Goal: Information Seeking & Learning: Learn about a topic

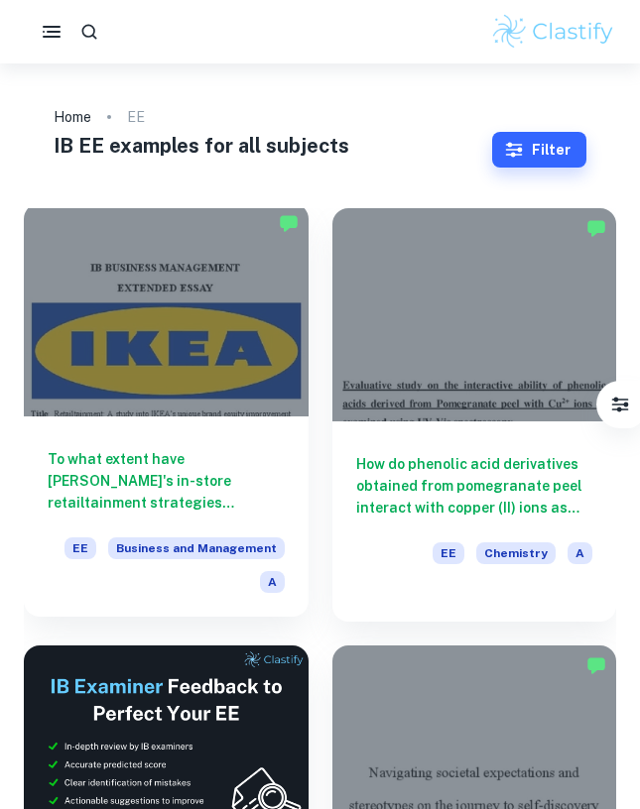
click at [216, 433] on div "To what extent have [PERSON_NAME]'s in-store retailtainment strategies contribu…" at bounding box center [166, 517] width 285 height 200
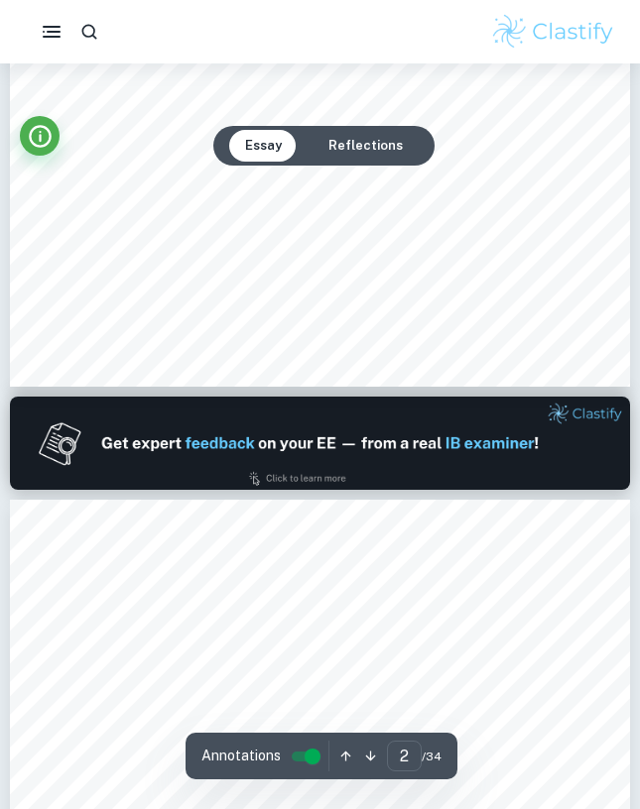
type input "1"
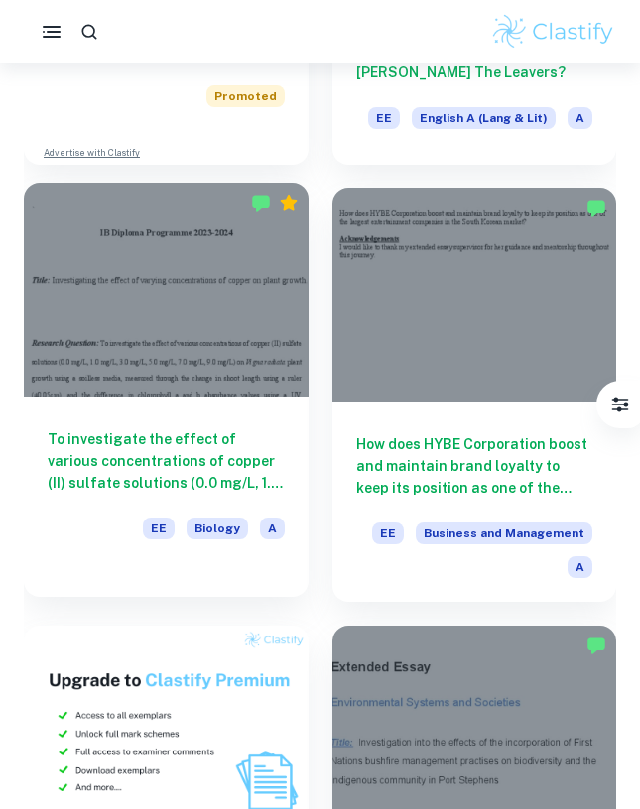
scroll to position [904, 0]
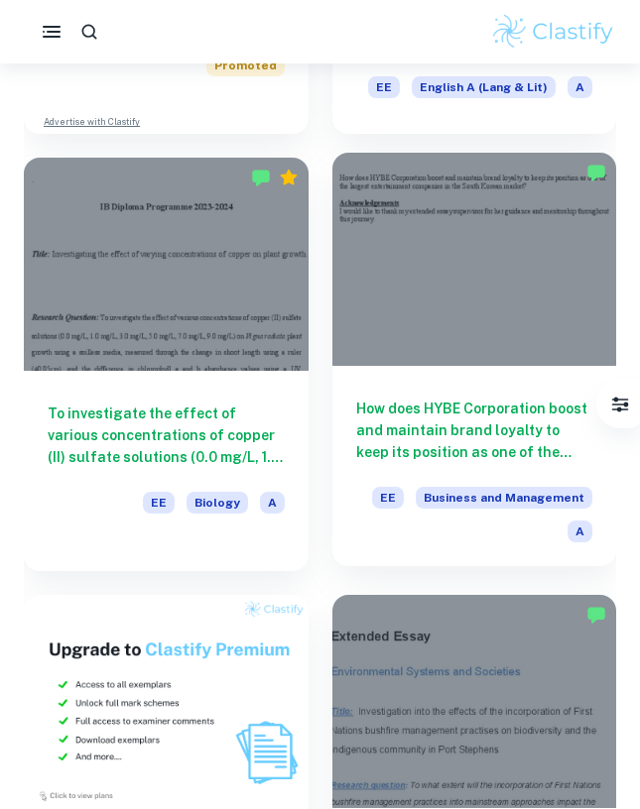
click at [409, 433] on h6 "How does HYBE Corporation boost and maintain brand loyalty to keep its position…" at bounding box center [474, 430] width 237 height 65
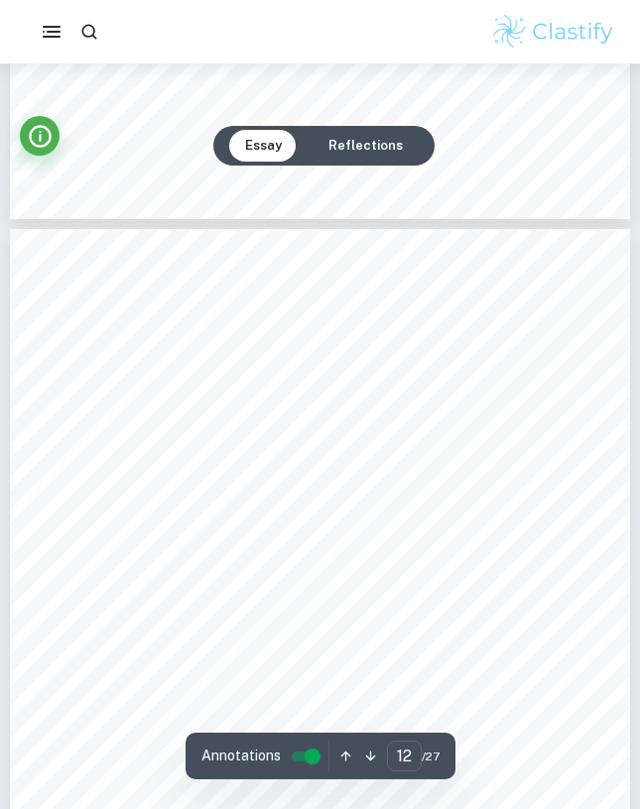
scroll to position [9935, 0]
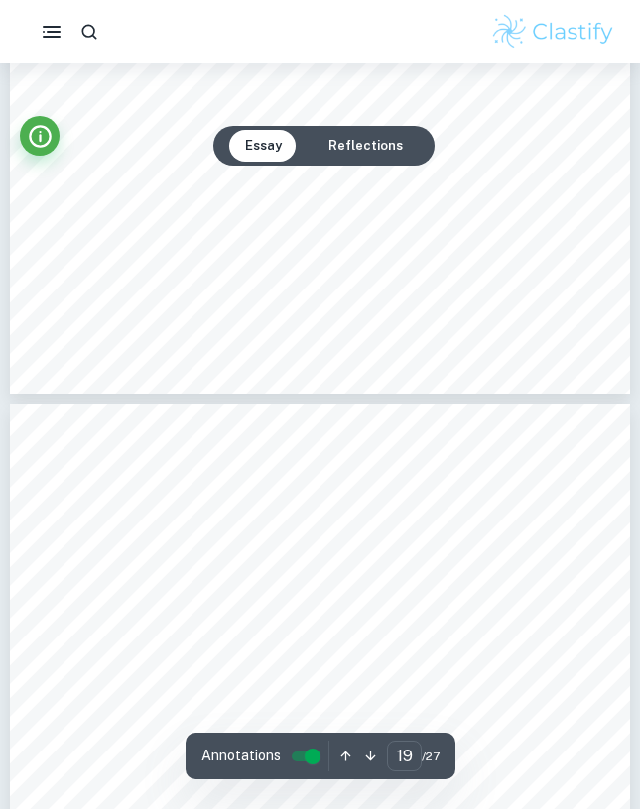
type input "20"
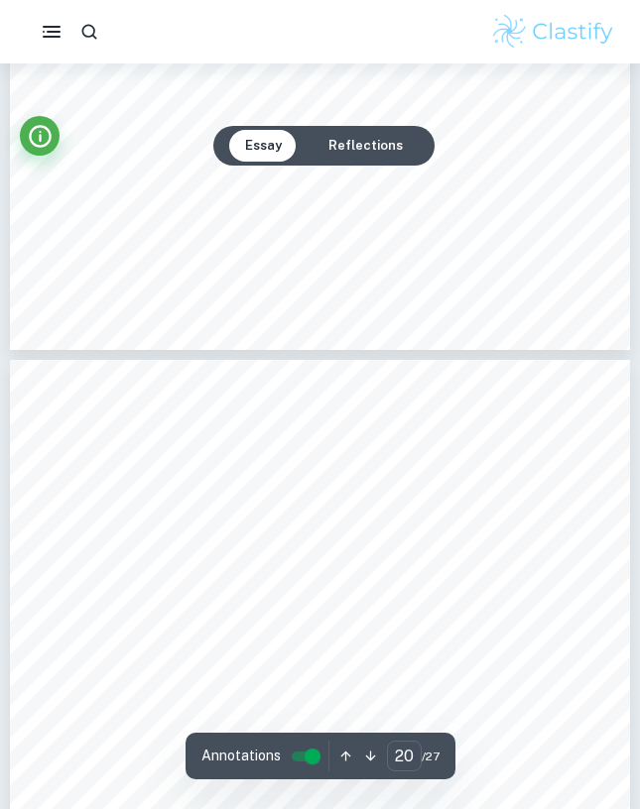
scroll to position [16997, 0]
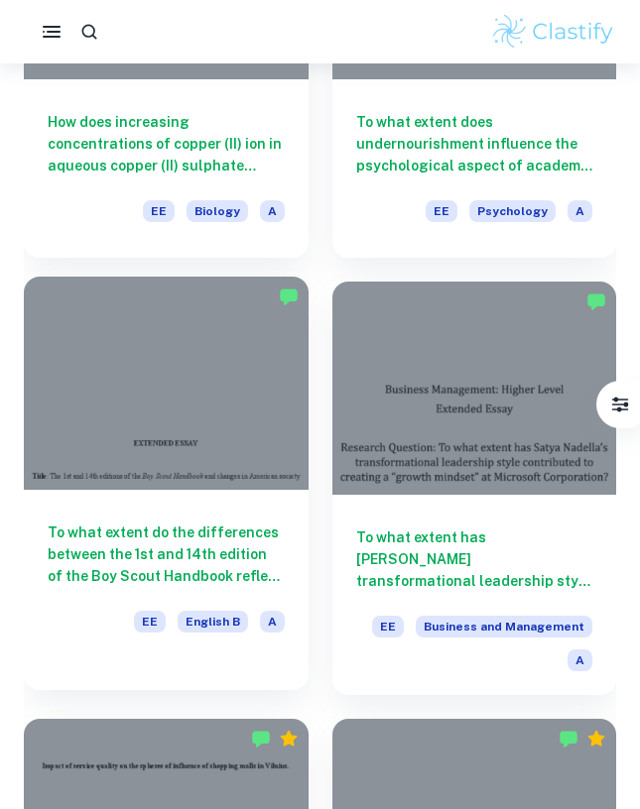
scroll to position [2048, 0]
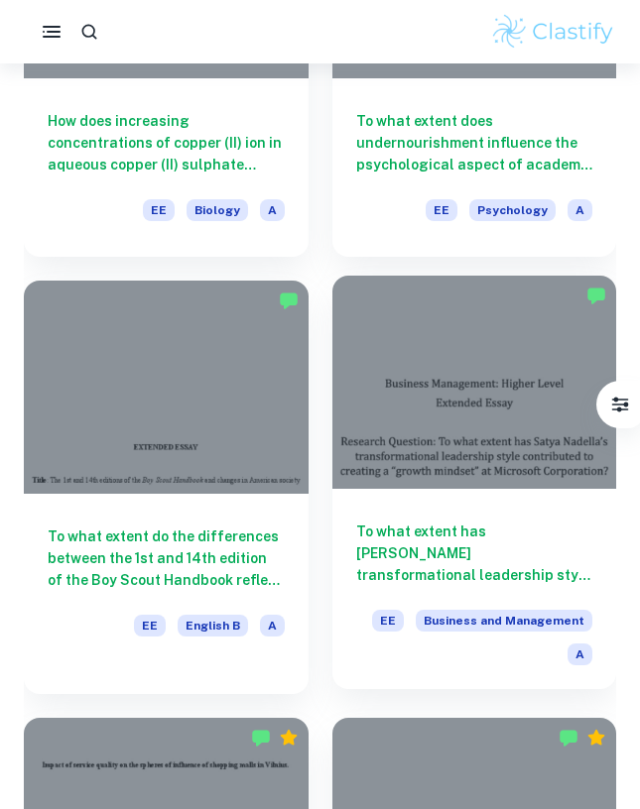
click at [375, 544] on h6 "To what extent has [PERSON_NAME] transformational leadership style contributed …" at bounding box center [474, 553] width 237 height 65
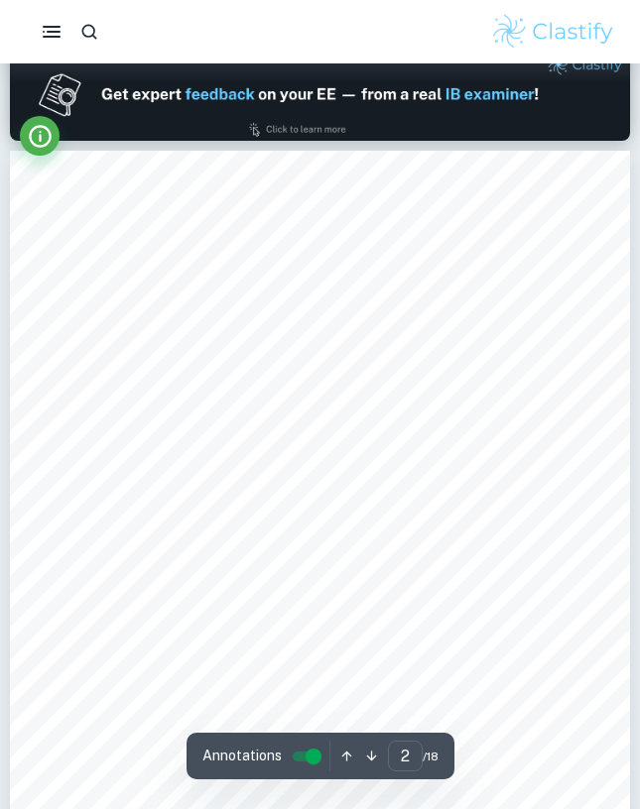
scroll to position [965, 0]
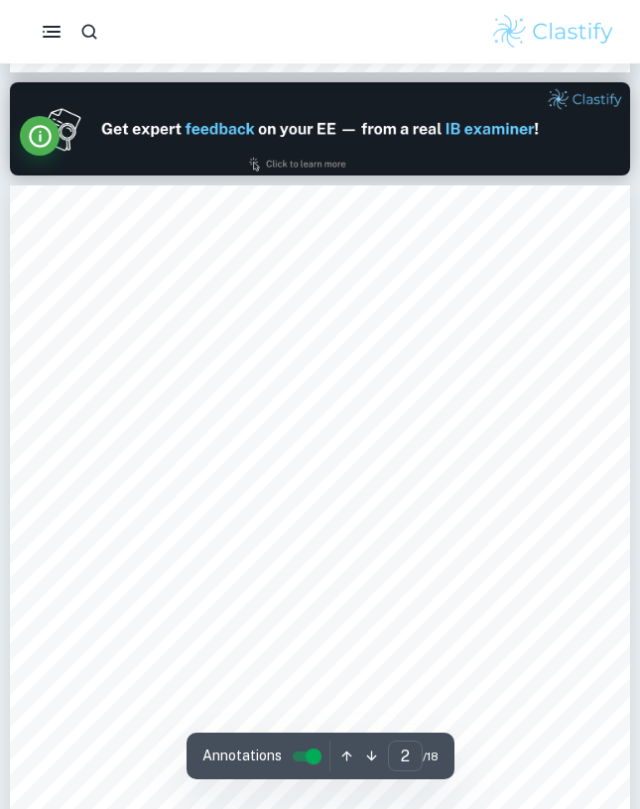
type input "1"
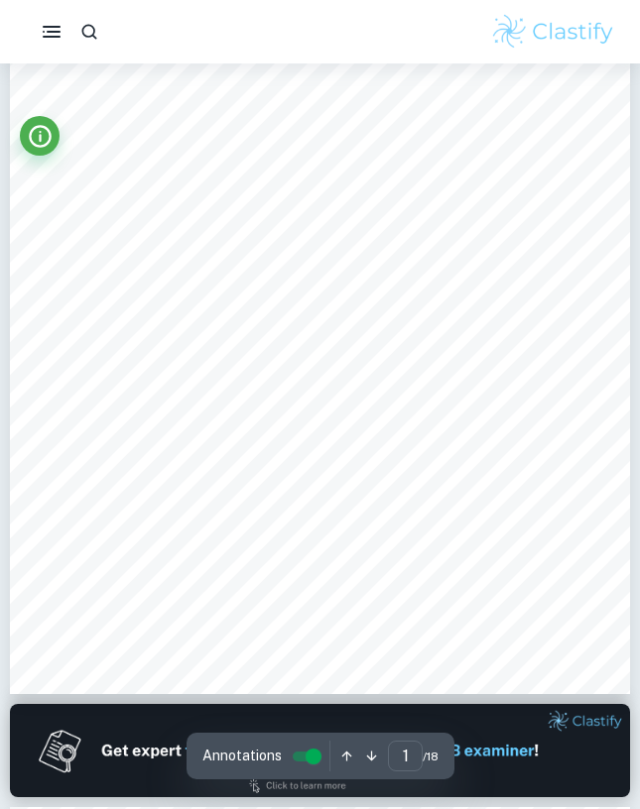
scroll to position [0, 0]
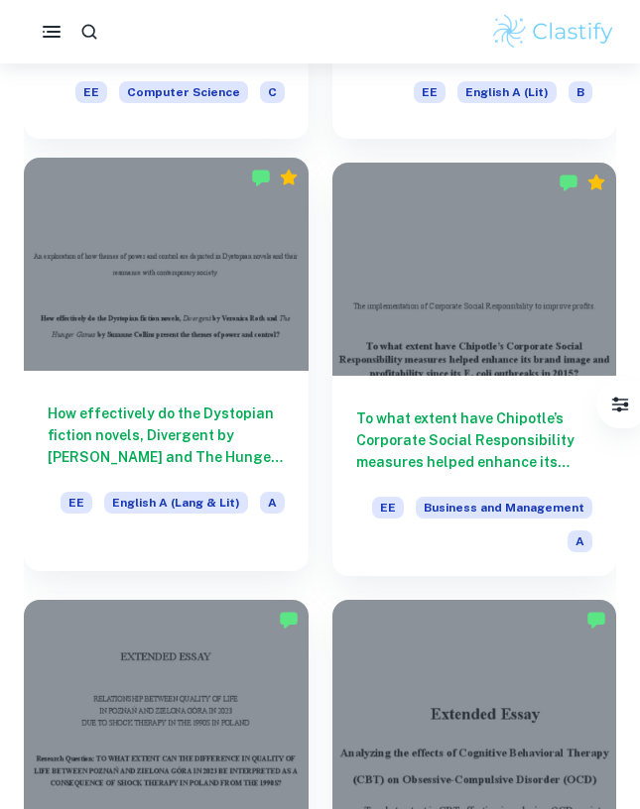
scroll to position [5537, 0]
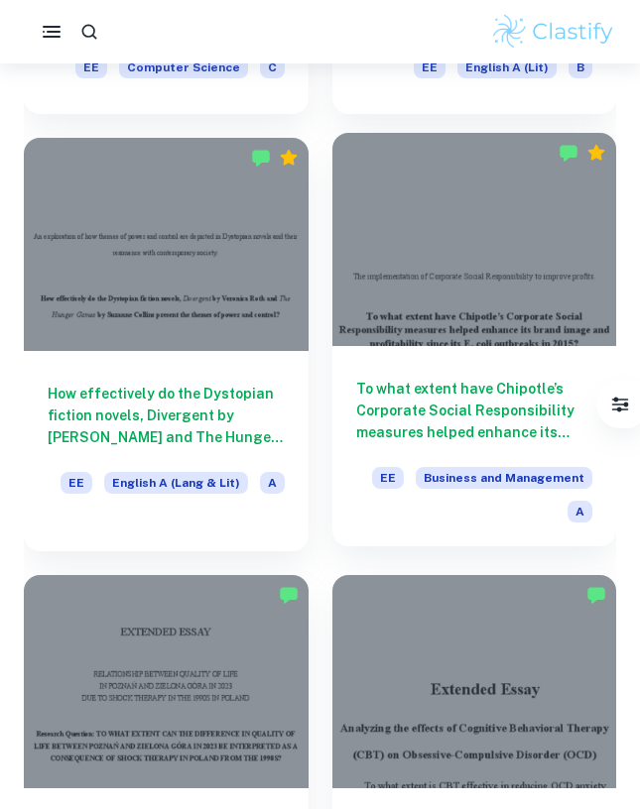
click at [459, 402] on h6 "To what extent have Chipotle’s Corporate Social Responsibility measures helped …" at bounding box center [474, 410] width 237 height 65
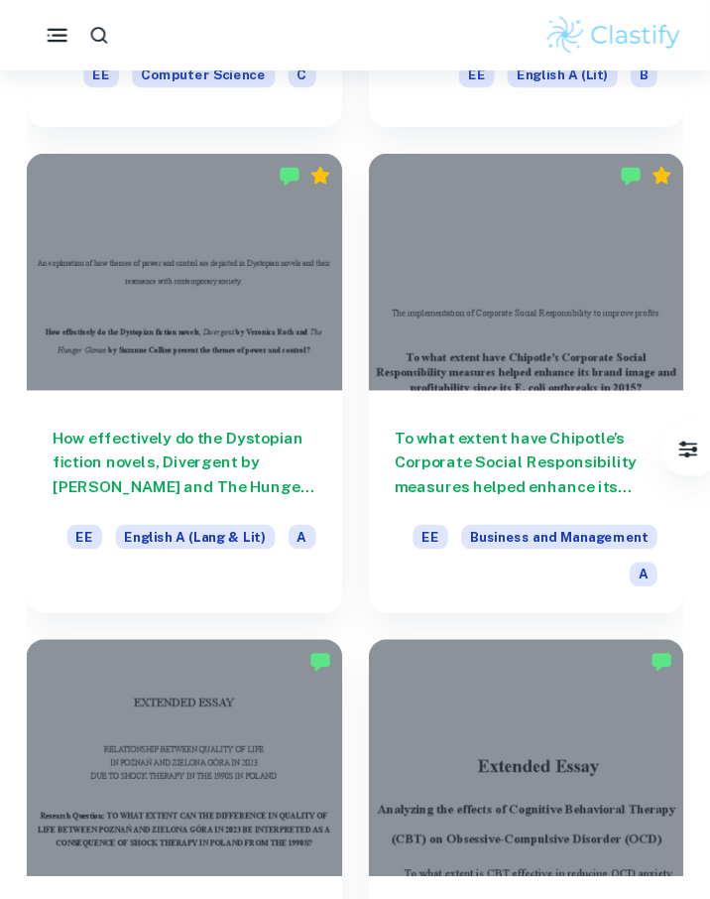
scroll to position [5537, 0]
